Goal: Complete application form: Complete application form

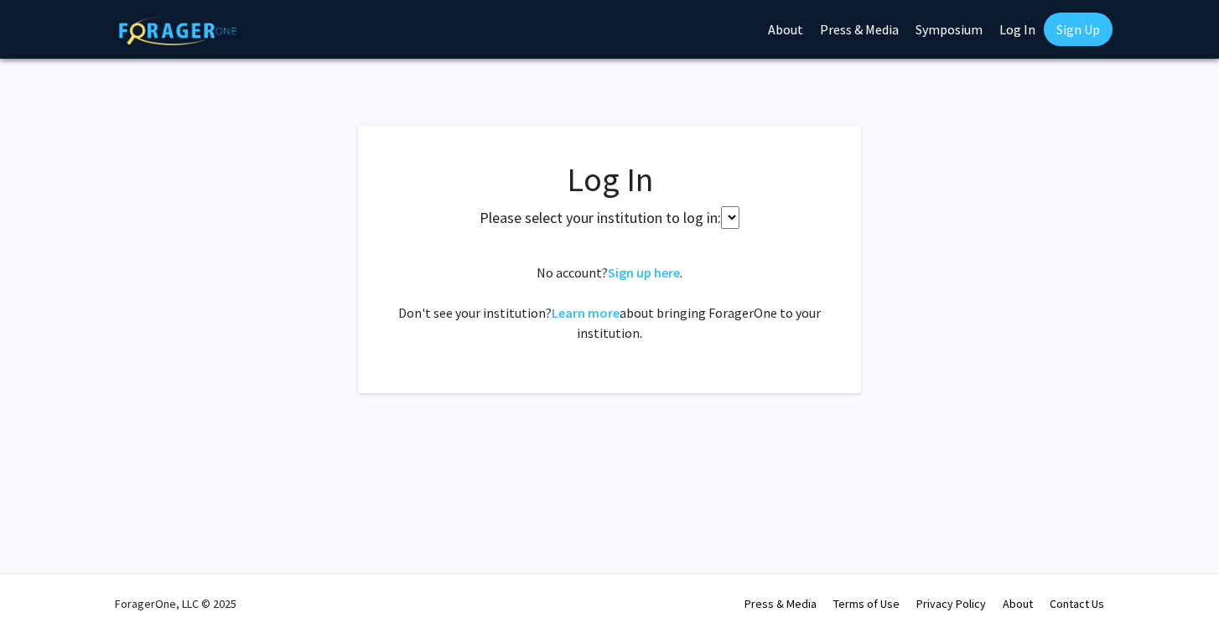
select select
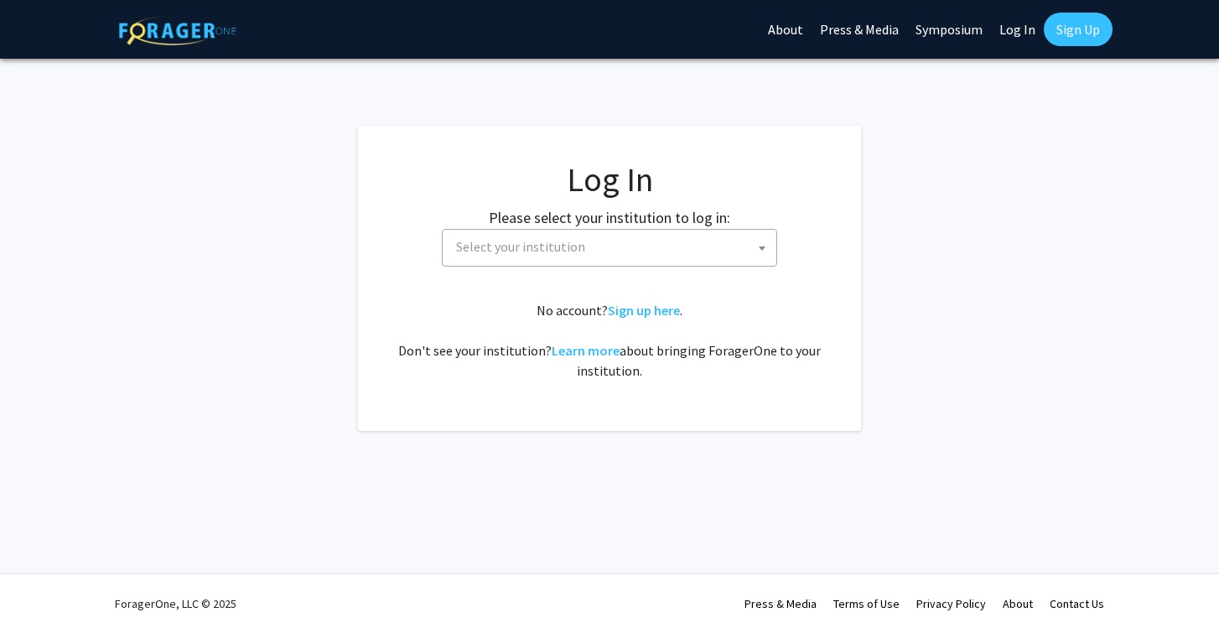
click at [650, 272] on fg-card-body "Log In Please select your institution to log in: Baylor University Brandeis Uni…" at bounding box center [609, 278] width 436 height 238
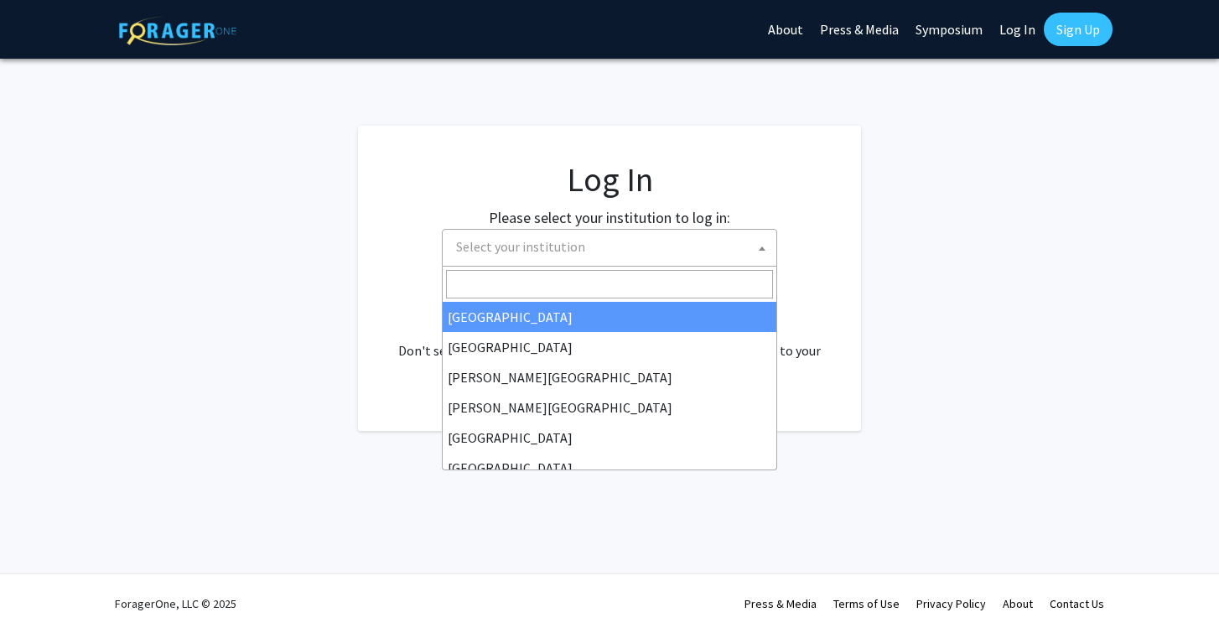
click at [645, 248] on span "Select your institution" at bounding box center [612, 247] width 327 height 34
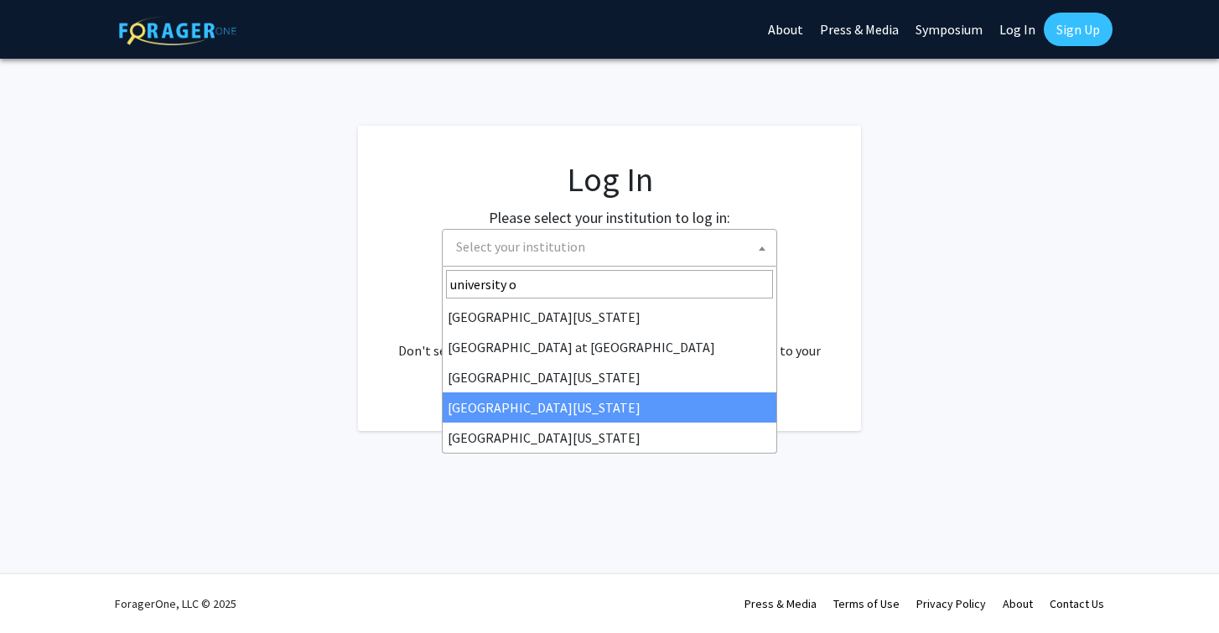
type input "university o"
select select "31"
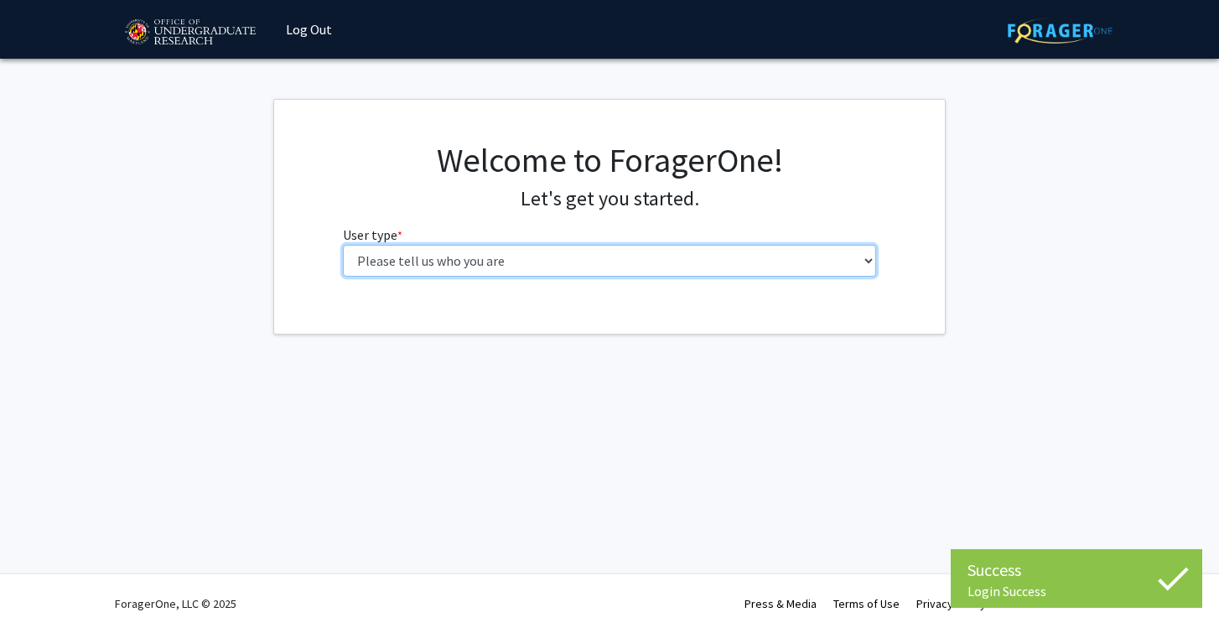
select select "1: undergrad"
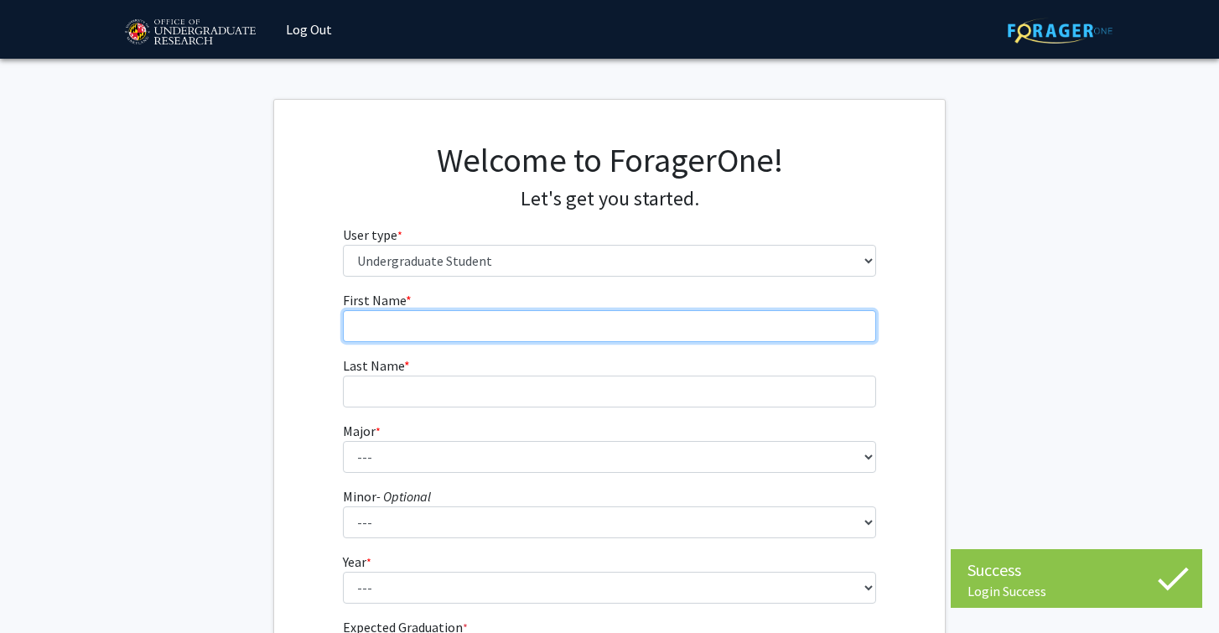
click at [579, 321] on input "First Name * required" at bounding box center [610, 326] width 534 height 32
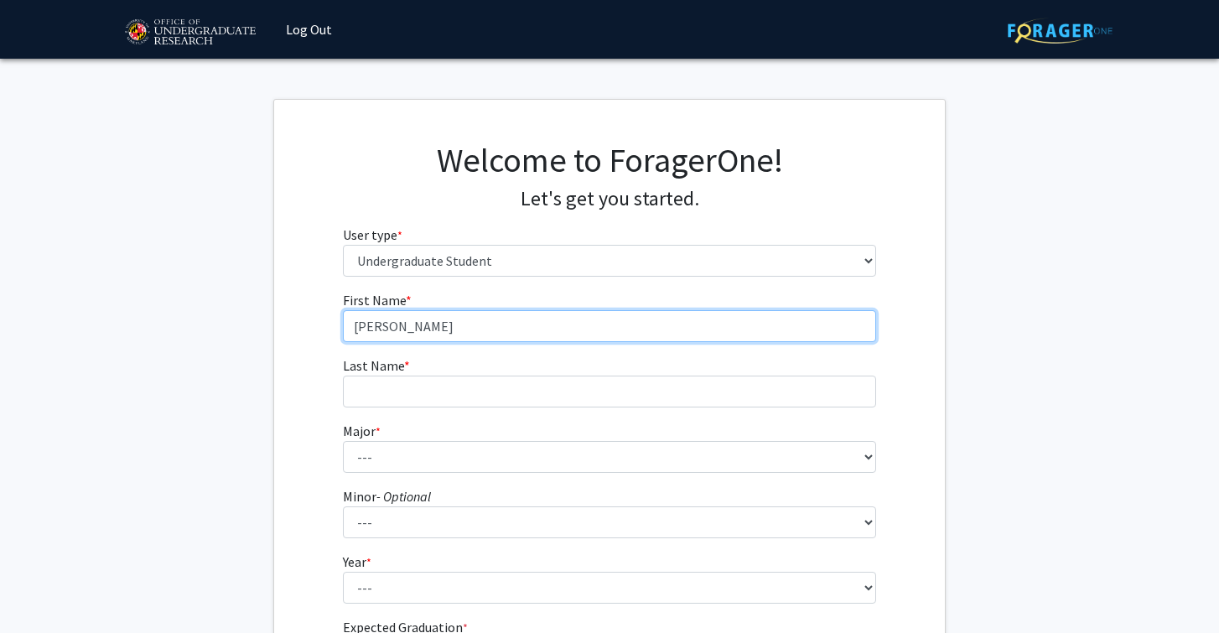
type input "[PERSON_NAME]"
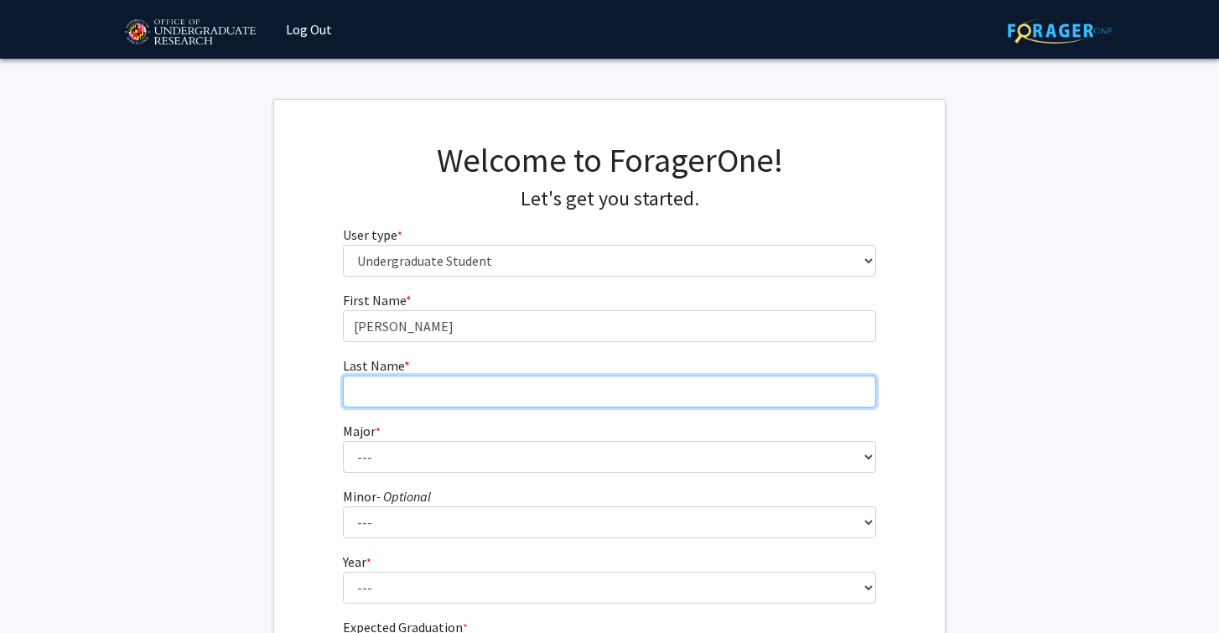
click at [587, 389] on input "Last Name * required" at bounding box center [610, 391] width 534 height 32
type input "[PERSON_NAME]"
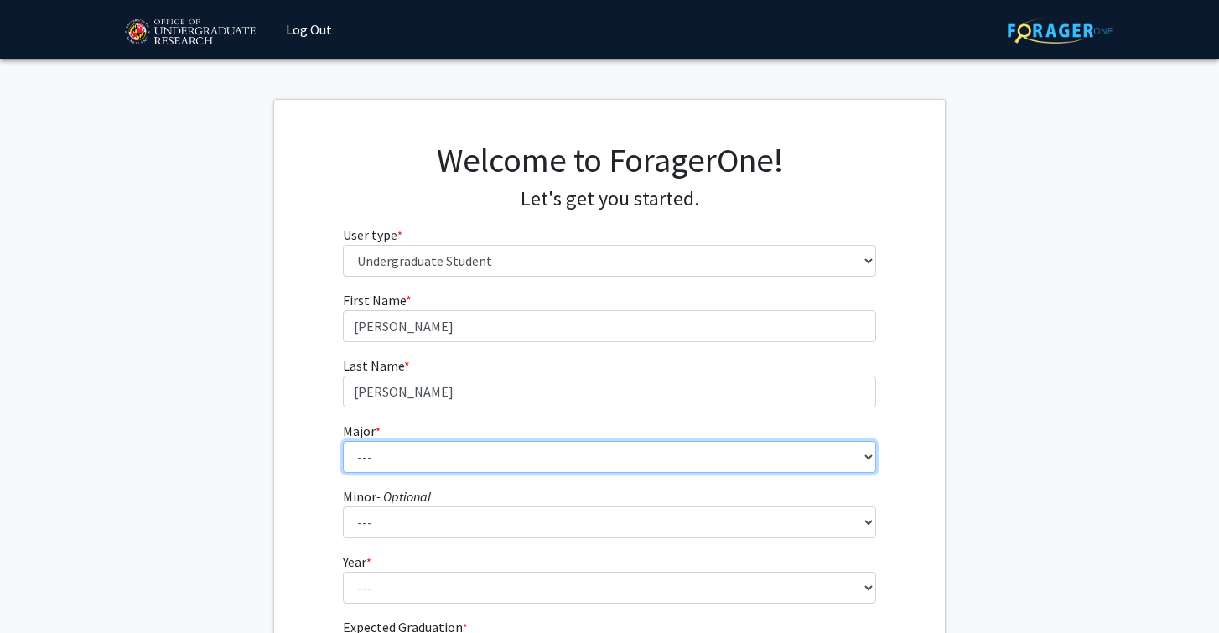
select select "83: 2384"
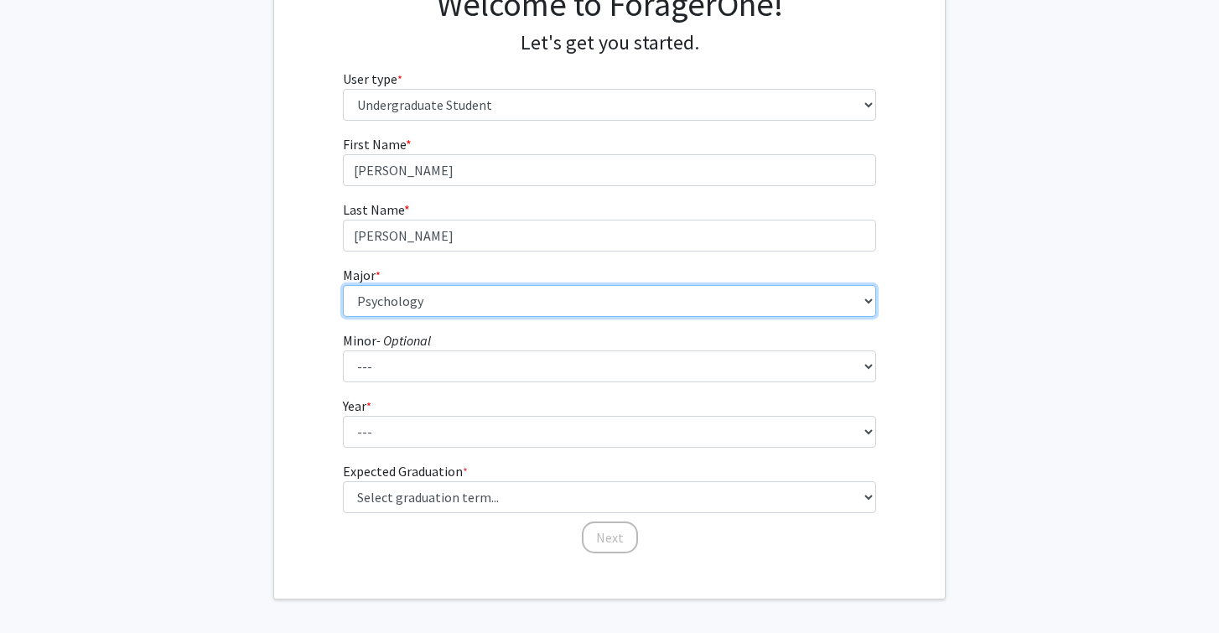
scroll to position [158, 0]
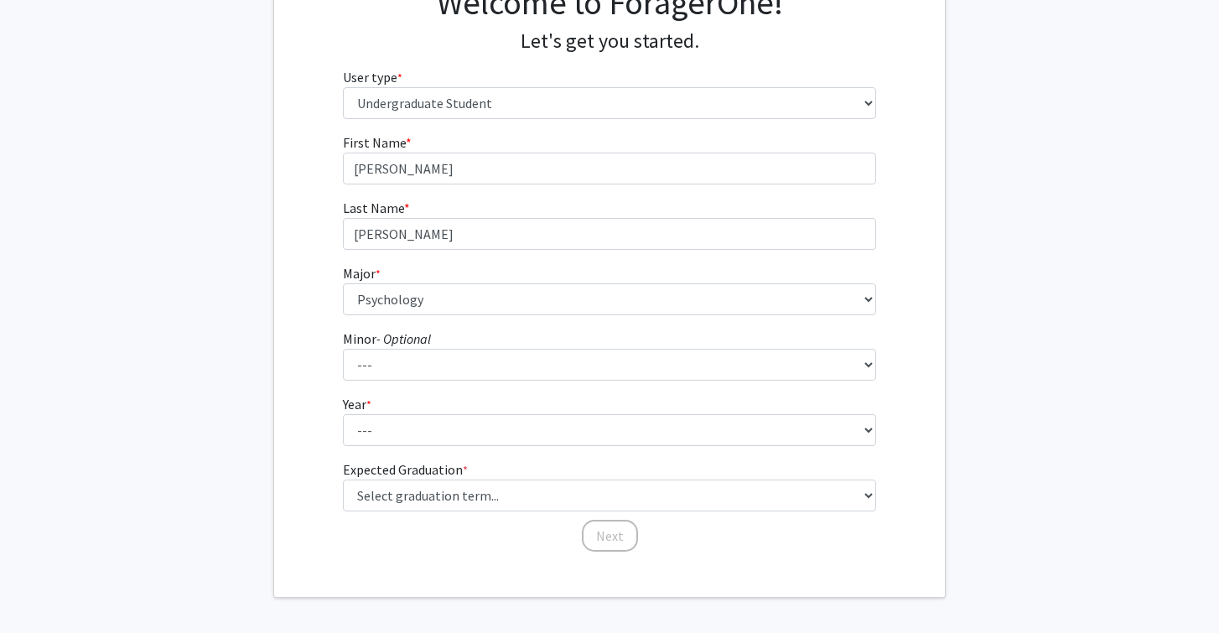
click at [639, 448] on form "First Name * required [PERSON_NAME] Last Name * required [PERSON_NAME] * requir…" at bounding box center [610, 334] width 534 height 404
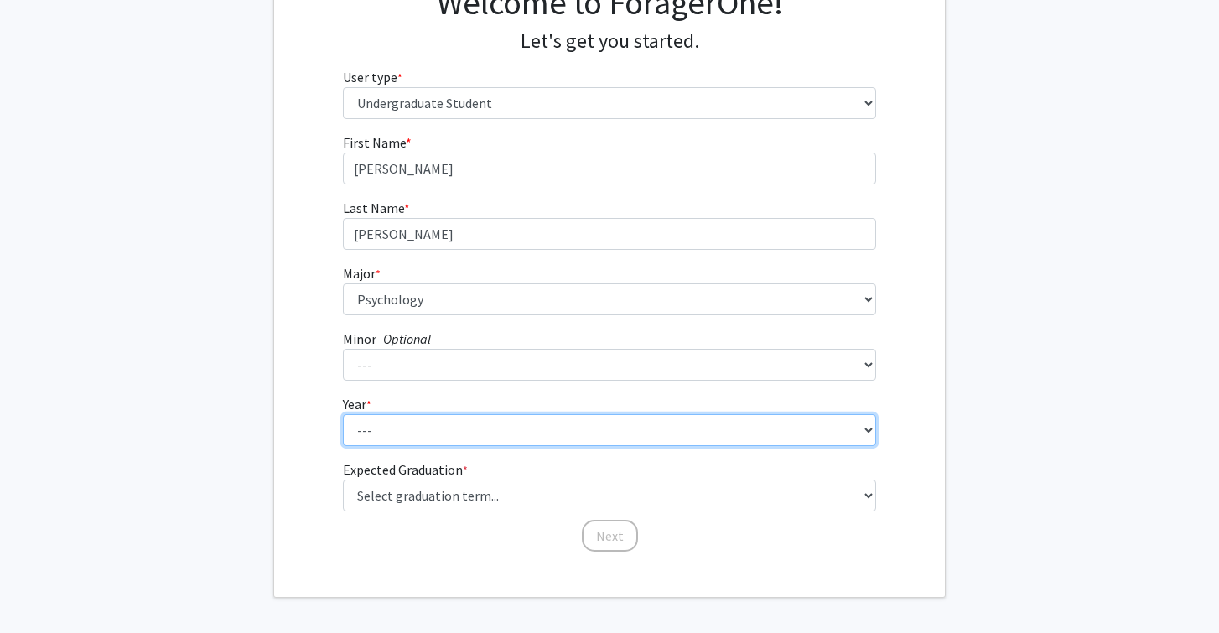
select select "1: first-year"
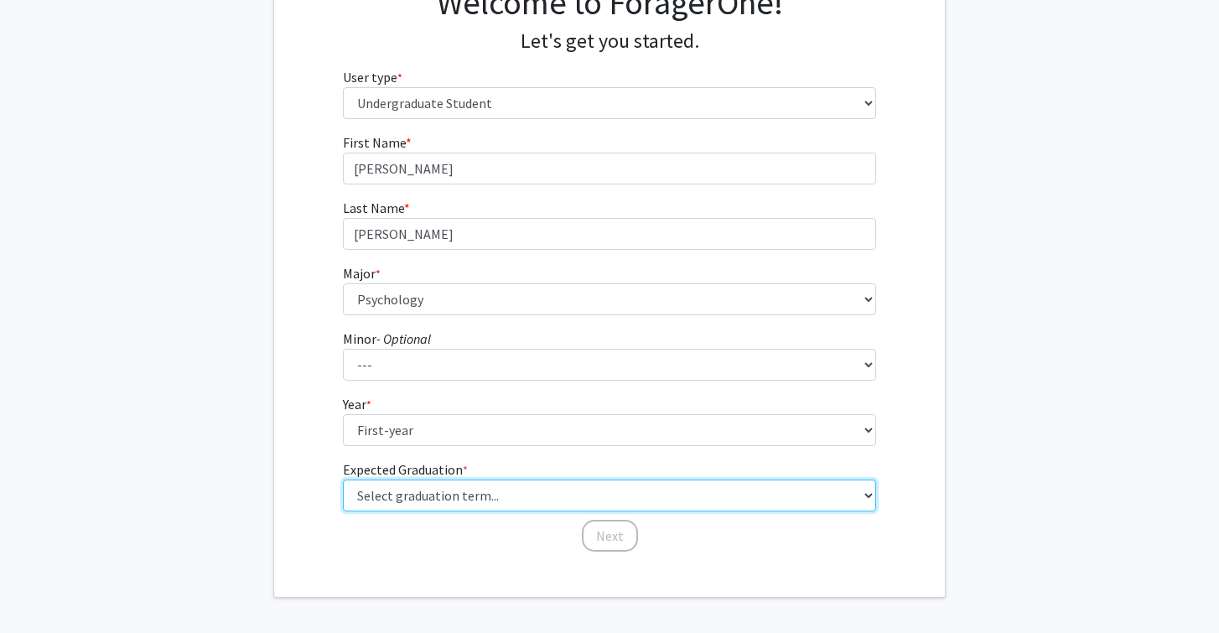
select select "17: spring_2029"
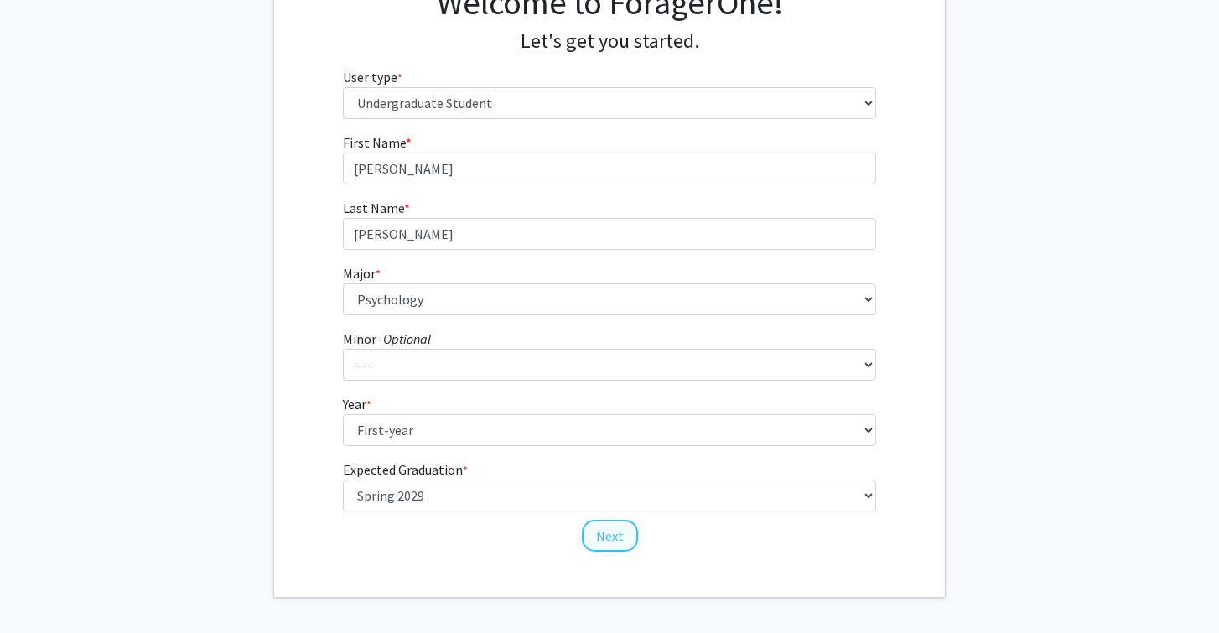
click at [601, 541] on button "Next" at bounding box center [610, 536] width 56 height 32
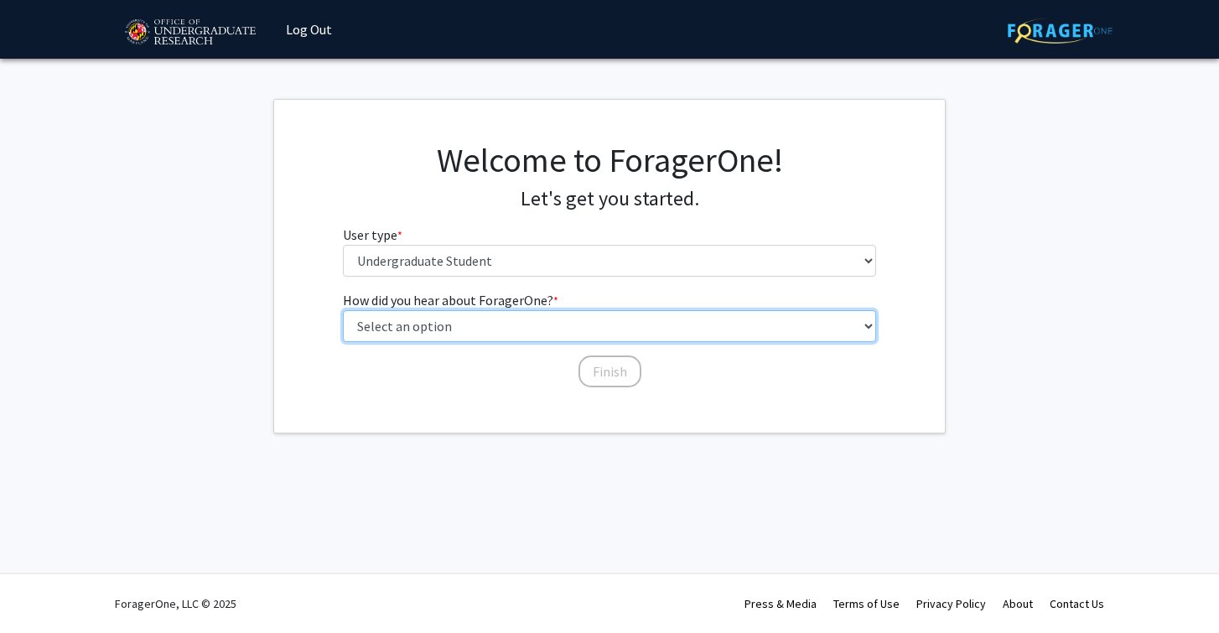
select select "3: university_website"
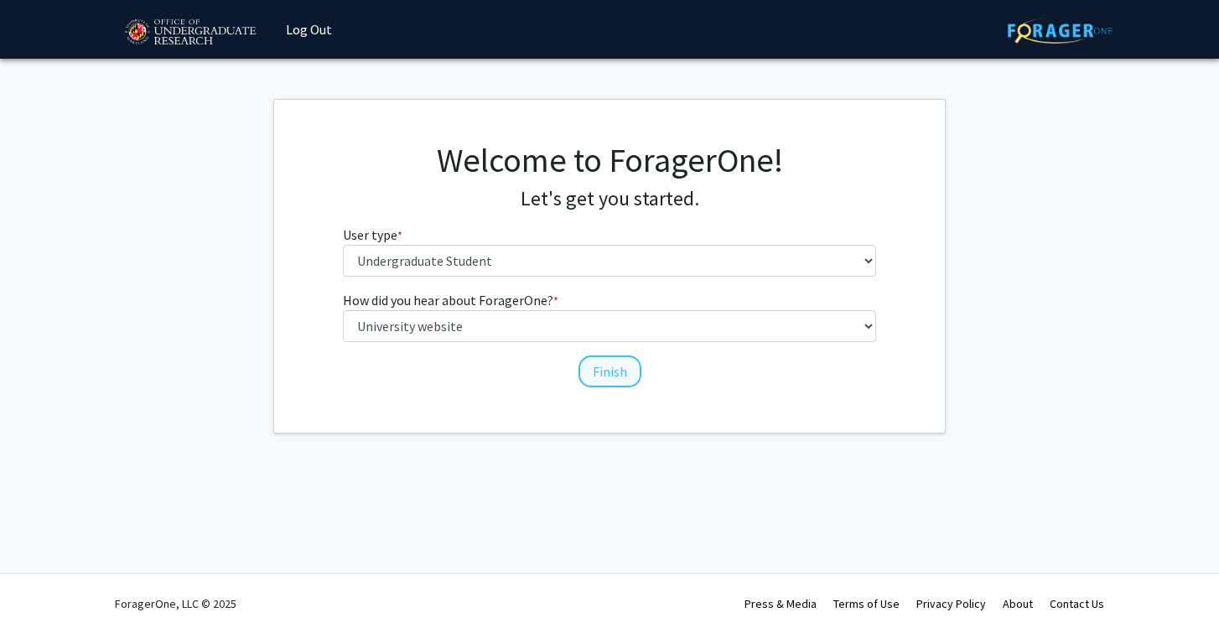
click at [611, 375] on button "Finish" at bounding box center [609, 371] width 63 height 32
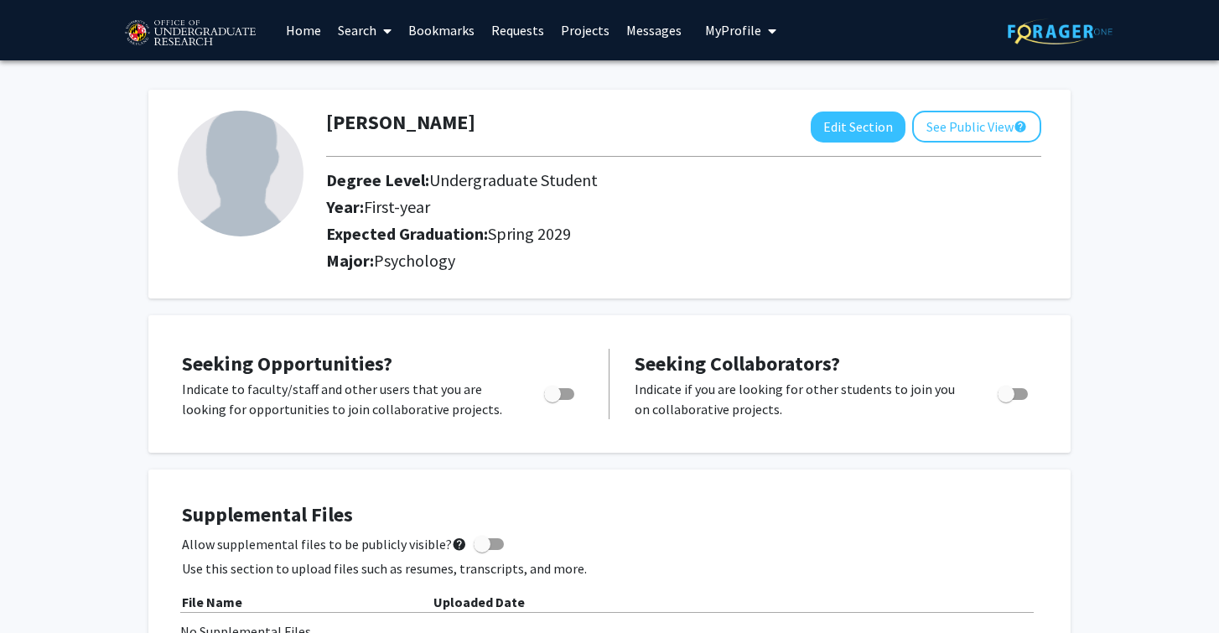
click at [315, 30] on link "Home" at bounding box center [303, 30] width 52 height 59
